Goal: Find contact information: Find contact information

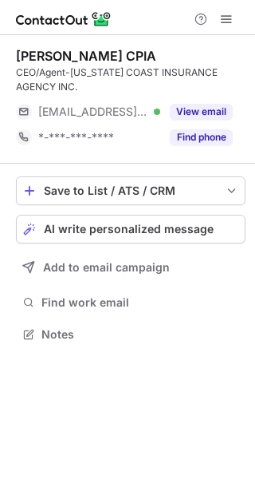
scroll to position [322, 255]
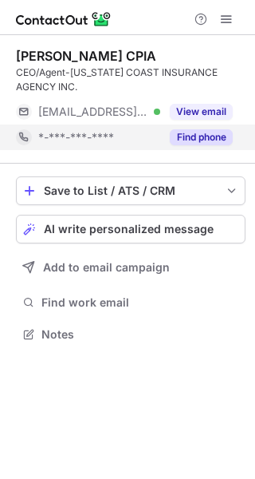
click at [227, 133] on button "Find phone" at bounding box center [201, 137] width 63 height 16
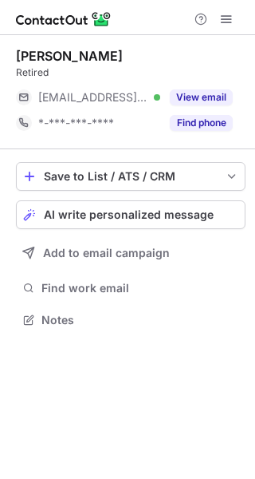
scroll to position [8, 8]
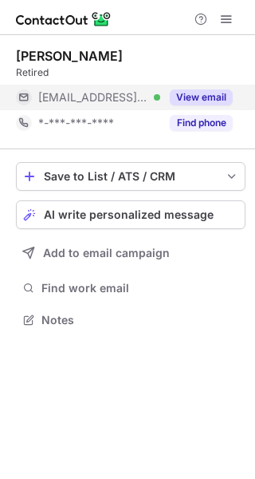
click at [208, 95] on button "View email" at bounding box center [201, 97] width 63 height 16
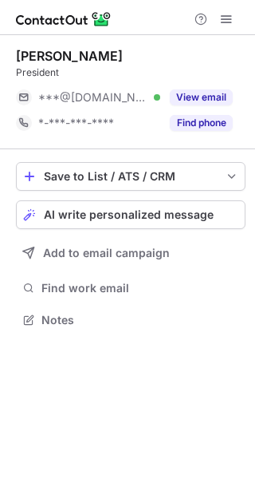
scroll to position [8, 8]
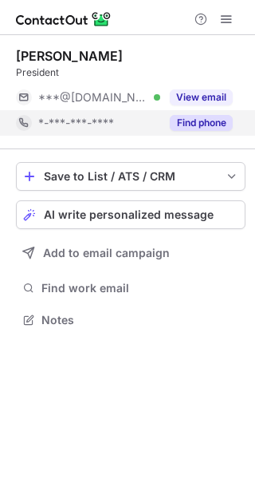
click at [209, 124] on button "Find phone" at bounding box center [201, 123] width 63 height 16
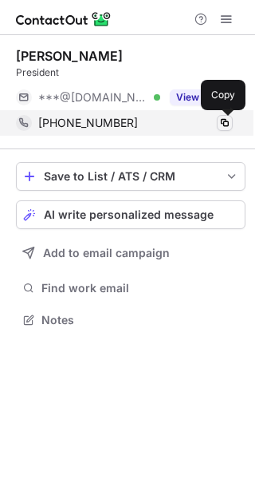
click at [225, 123] on span at bounding box center [225, 122] width 13 height 13
